Goal: Task Accomplishment & Management: Complete application form

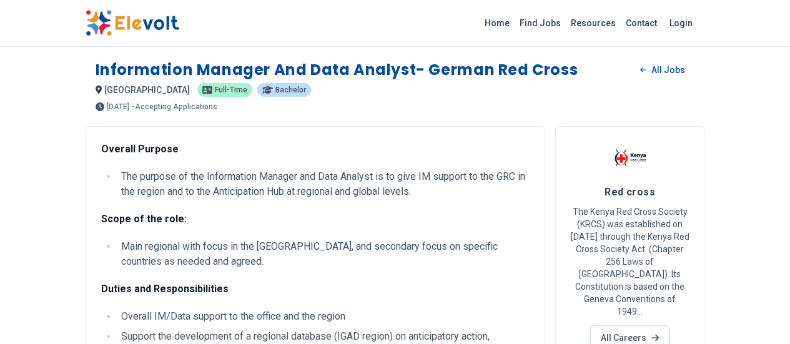
click at [86, 17] on img at bounding box center [133, 23] width 94 height 26
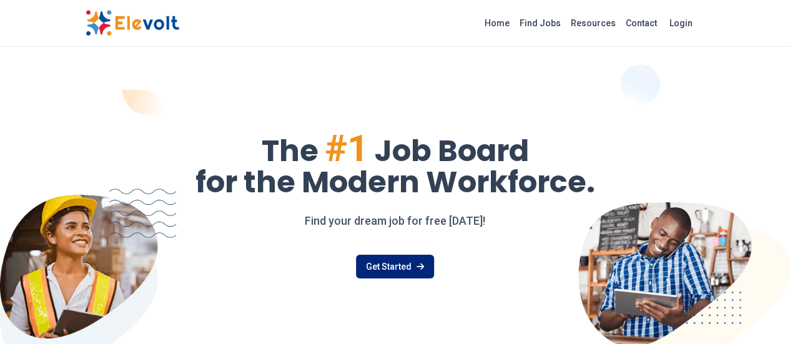
click at [405, 272] on link "Get Started" at bounding box center [395, 267] width 78 height 24
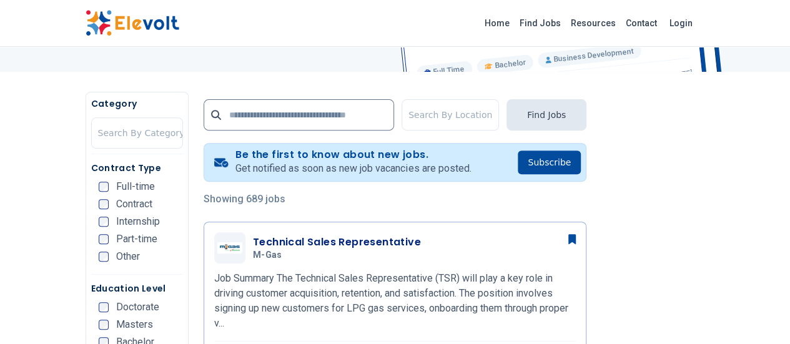
scroll to position [133, 0]
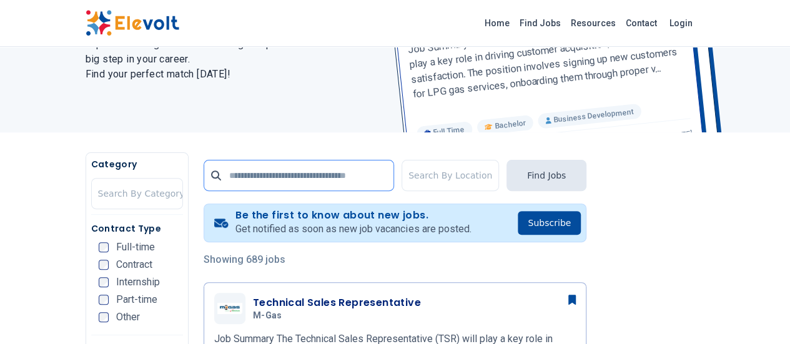
click at [349, 176] on input "text" at bounding box center [299, 175] width 191 height 31
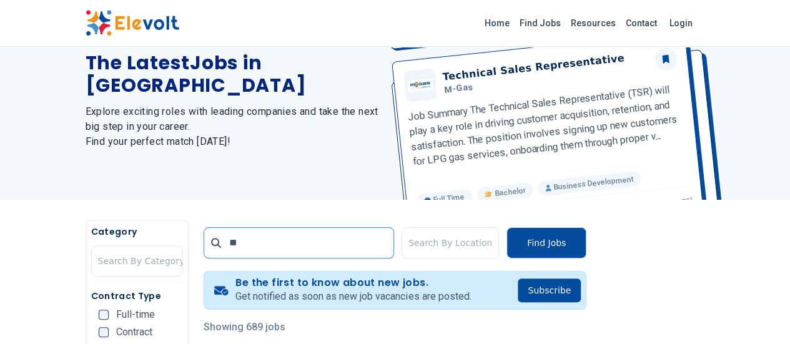
scroll to position [0, 0]
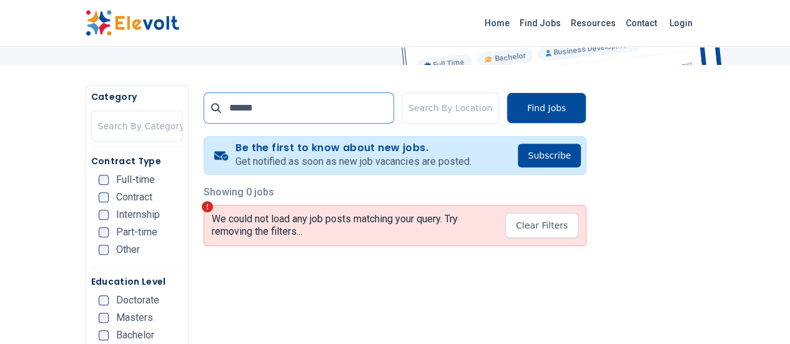
scroll to position [180, 0]
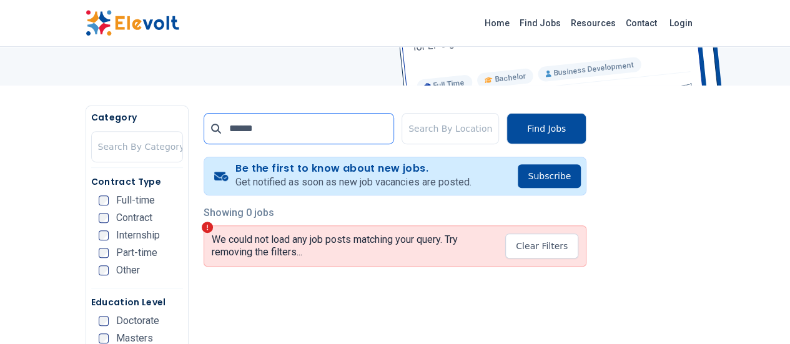
drag, startPoint x: 246, startPoint y: 131, endPoint x: 0, endPoint y: 99, distance: 248.2
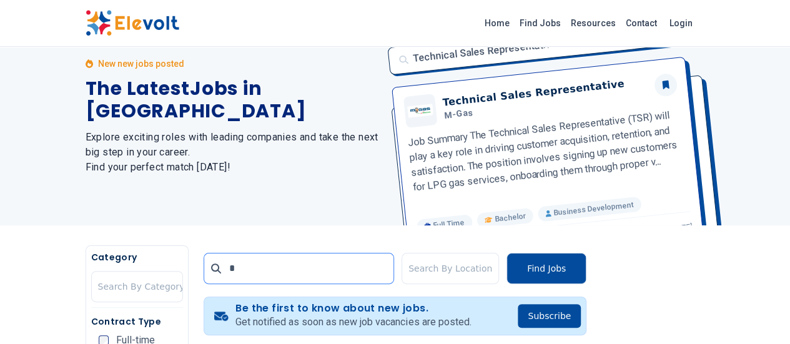
scroll to position [0, 0]
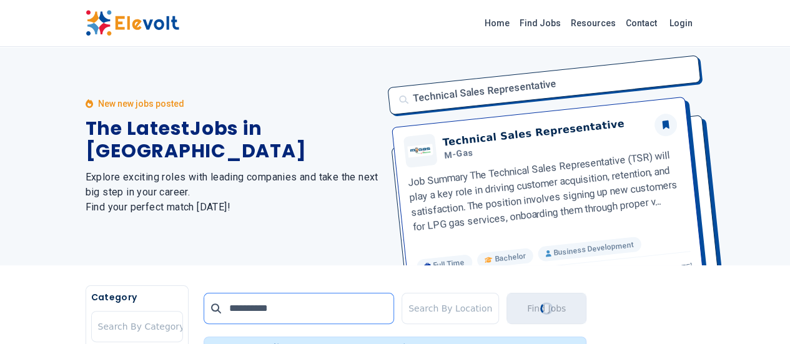
type input "**********"
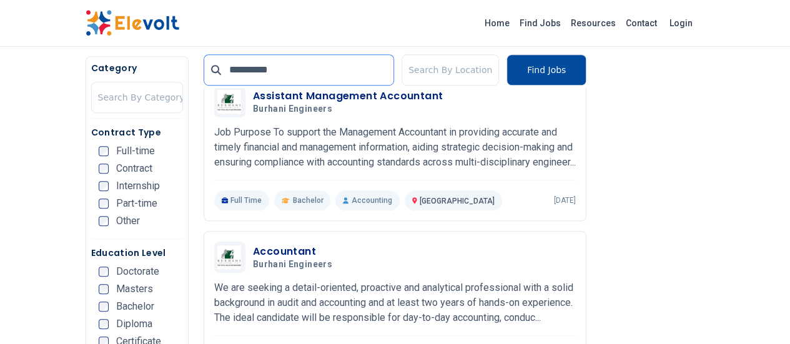
scroll to position [337, 0]
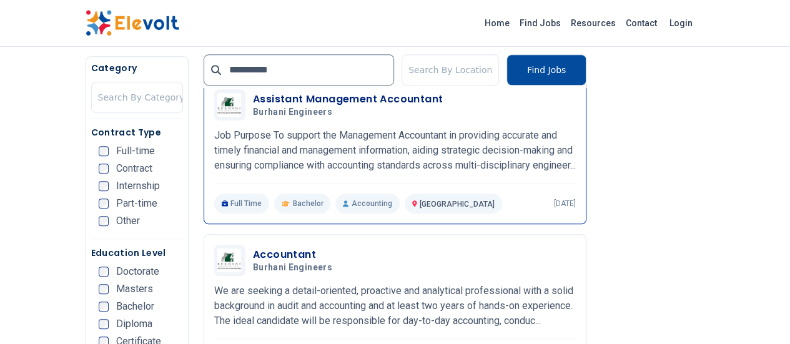
click at [307, 93] on h3 "Assistant Management Accountant" at bounding box center [348, 99] width 190 height 15
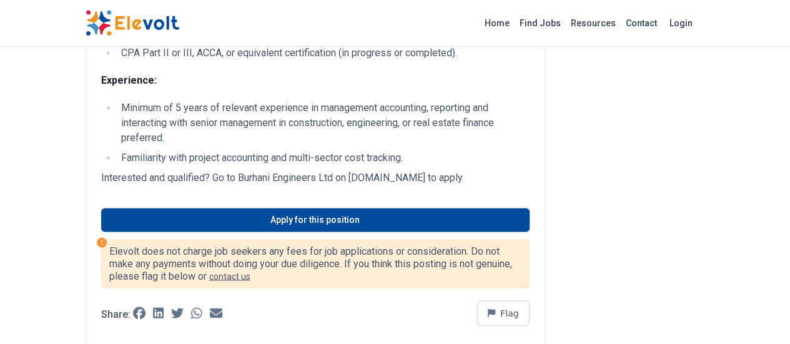
scroll to position [980, 0]
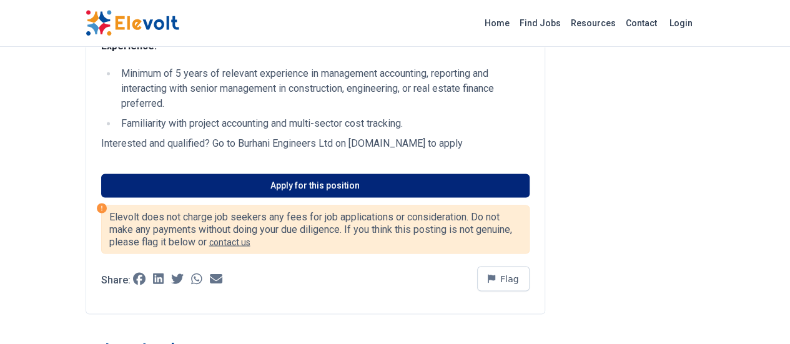
click at [325, 174] on link "Apply for this position" at bounding box center [315, 186] width 428 height 24
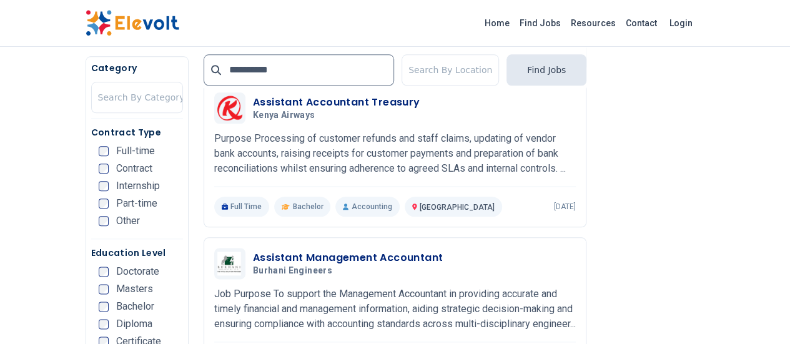
scroll to position [641, 0]
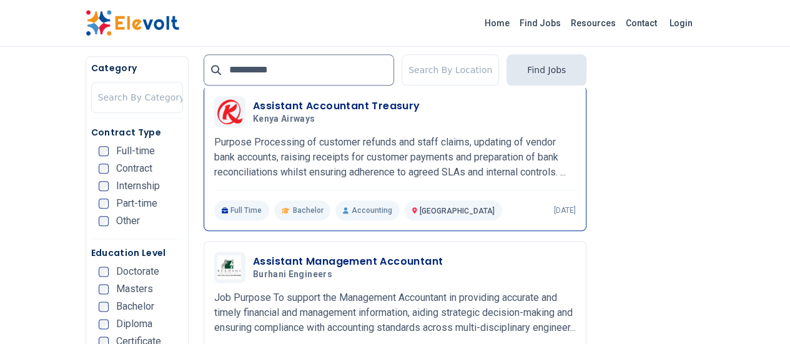
click at [328, 110] on h3 "Assistant Accountant Treasury" at bounding box center [336, 106] width 167 height 15
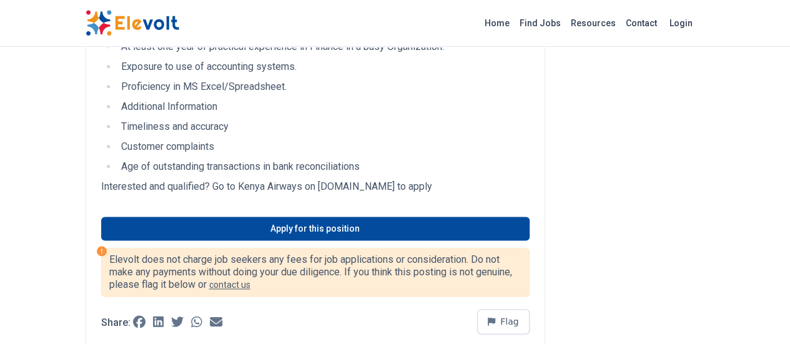
scroll to position [708, 0]
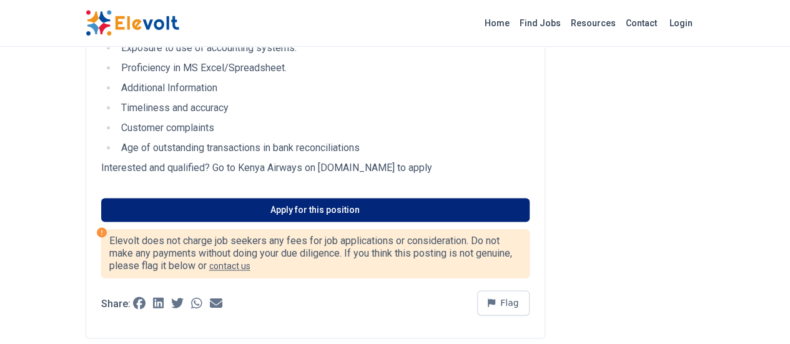
click at [264, 198] on link "Apply for this position" at bounding box center [315, 210] width 428 height 24
